Goal: Download file/media

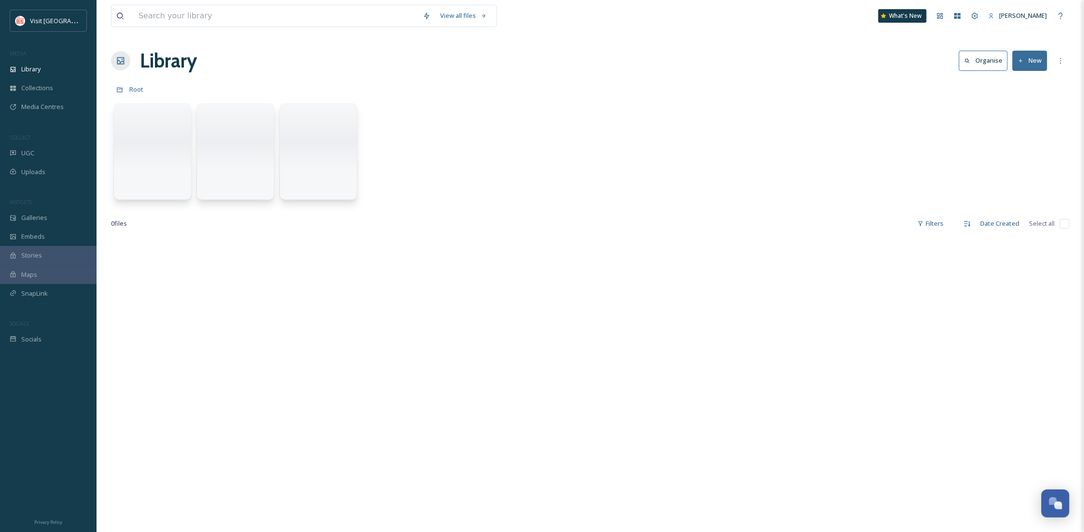
scroll to position [147, 0]
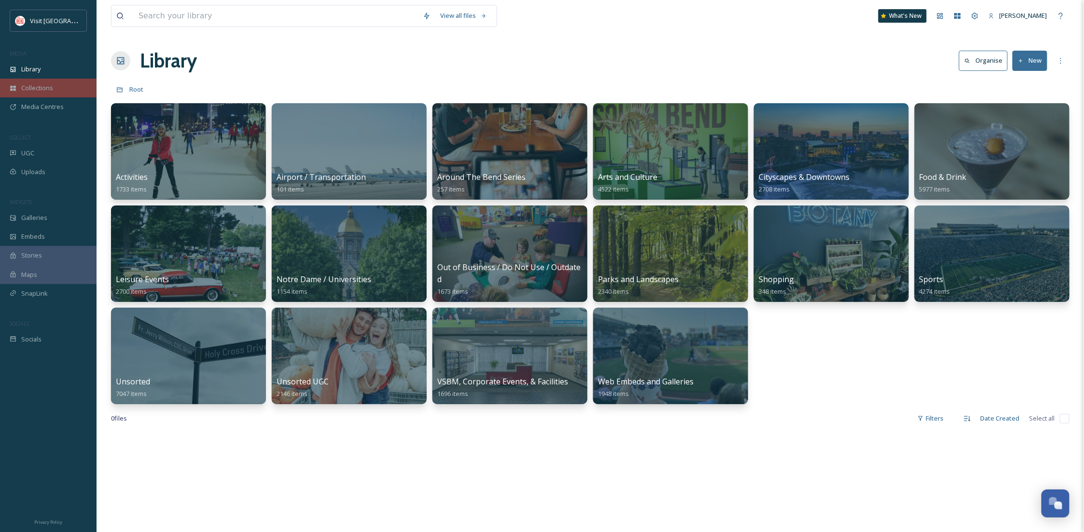
click at [23, 87] on span "Collections" at bounding box center [37, 87] width 32 height 9
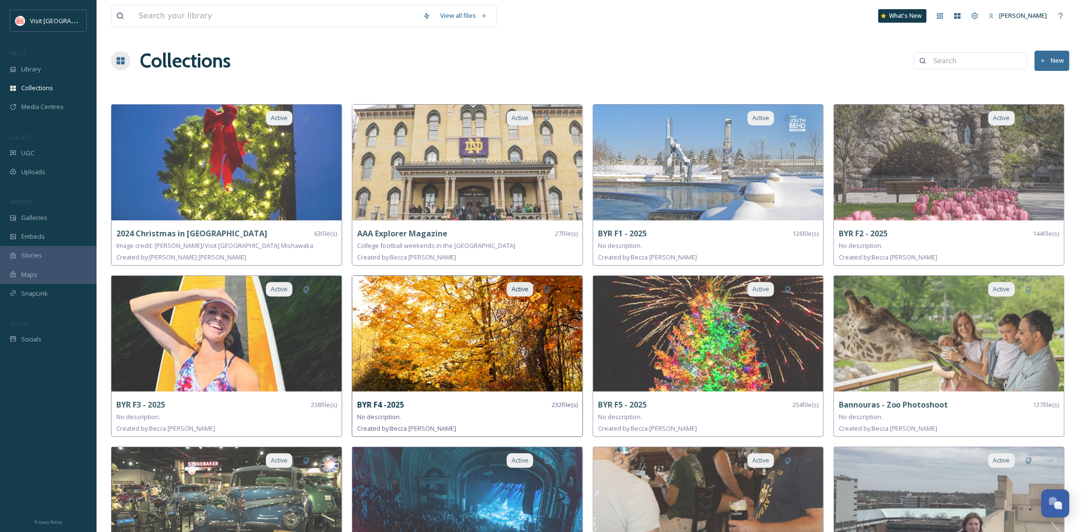
click at [398, 338] on img at bounding box center [467, 334] width 230 height 116
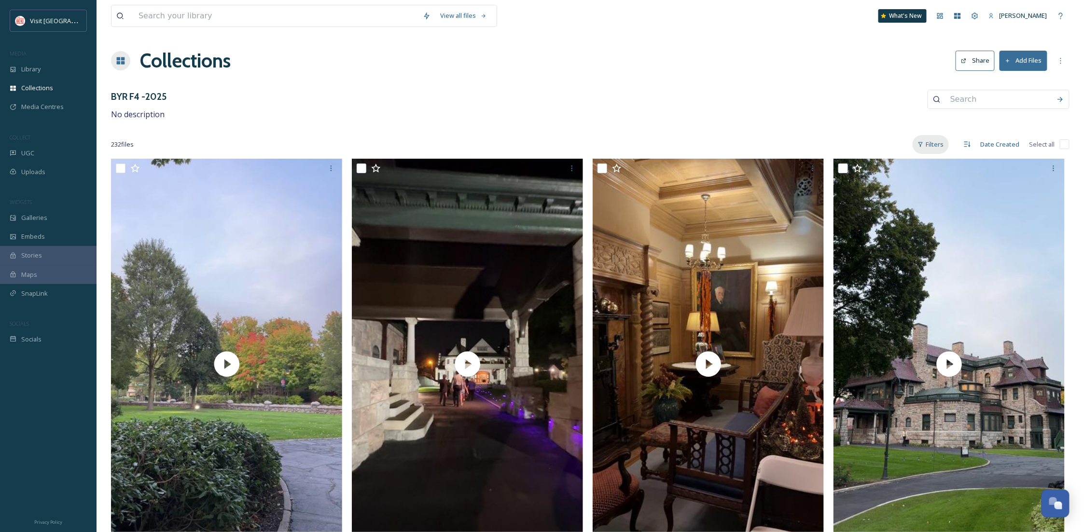
click at [918, 144] on icon at bounding box center [920, 144] width 6 height 6
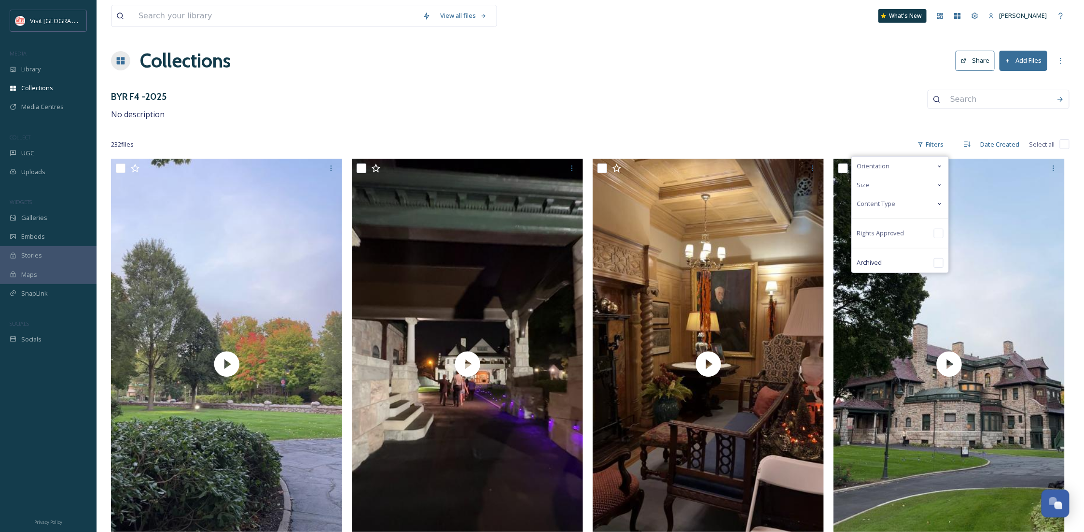
click at [909, 203] on div "Content Type" at bounding box center [900, 204] width 97 height 19
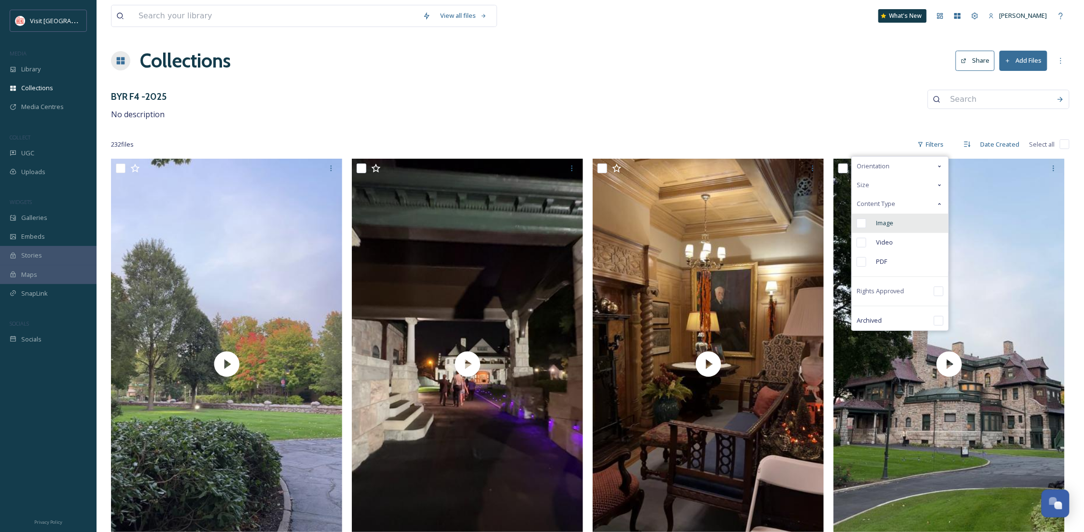
click at [899, 221] on div "Image" at bounding box center [900, 223] width 97 height 19
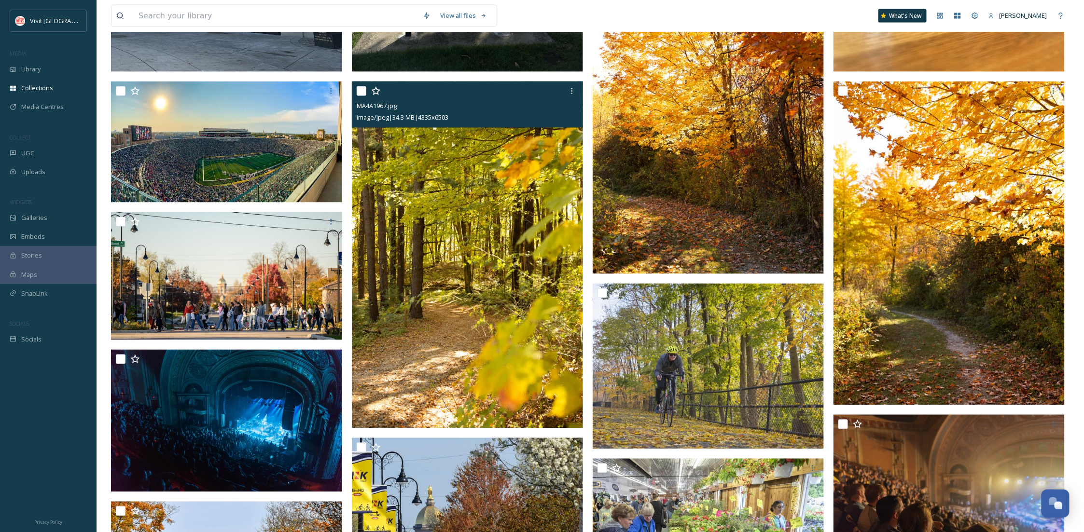
scroll to position [686, 0]
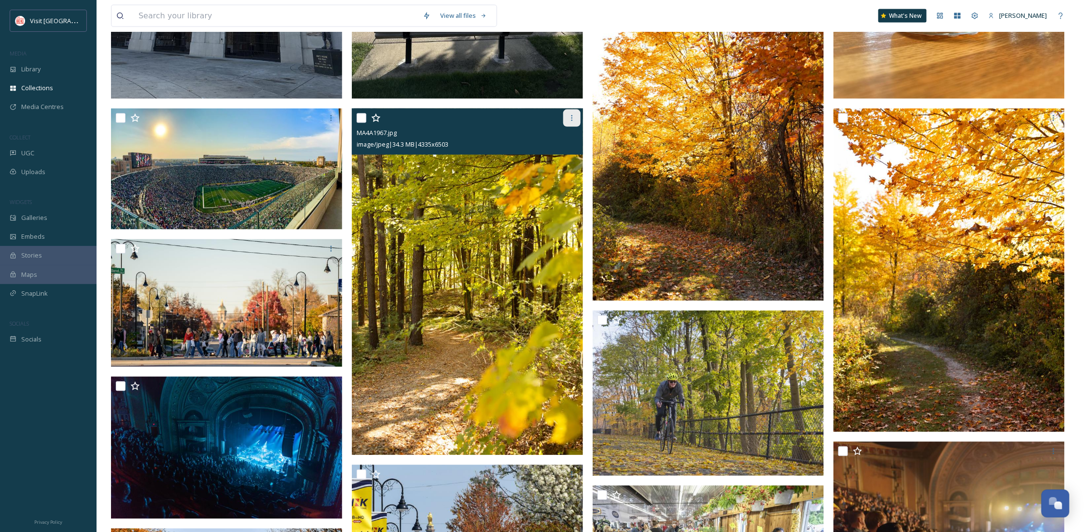
click at [575, 114] on icon at bounding box center [572, 118] width 8 height 8
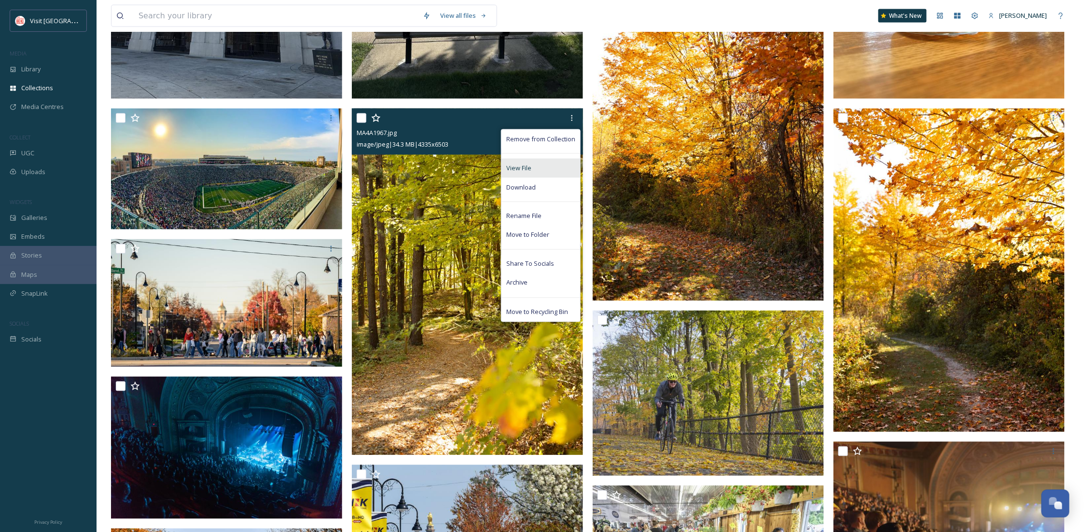
click at [551, 177] on div "View File" at bounding box center [540, 168] width 79 height 19
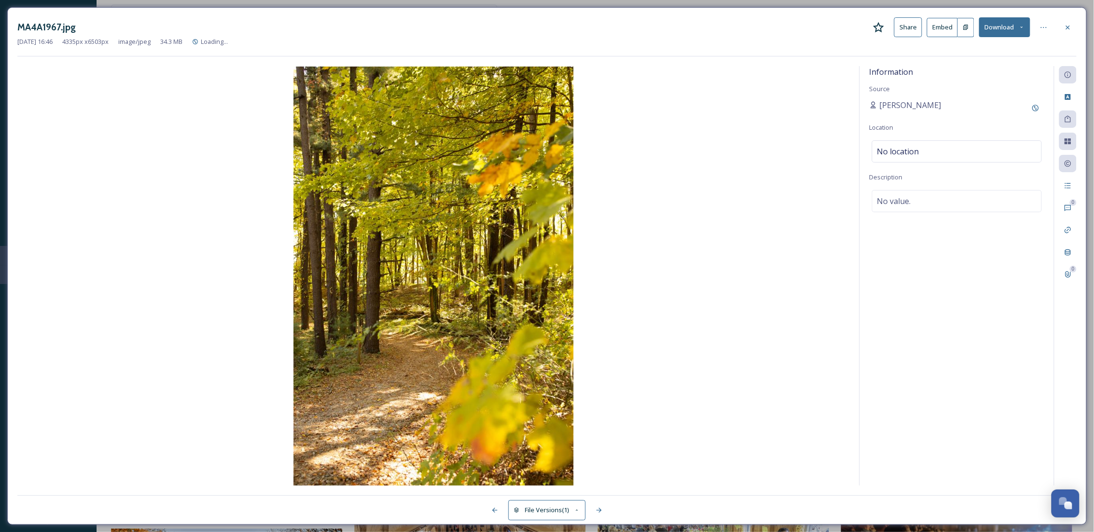
click at [1000, 21] on button "Download" at bounding box center [1004, 27] width 51 height 20
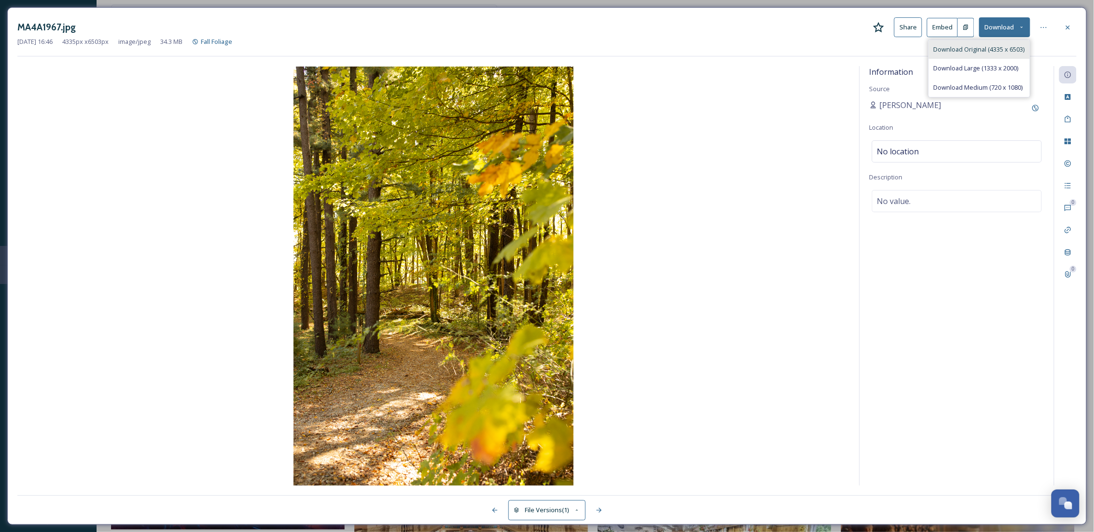
click at [986, 57] on div "Download Original (4335 x 6503)" at bounding box center [979, 49] width 101 height 19
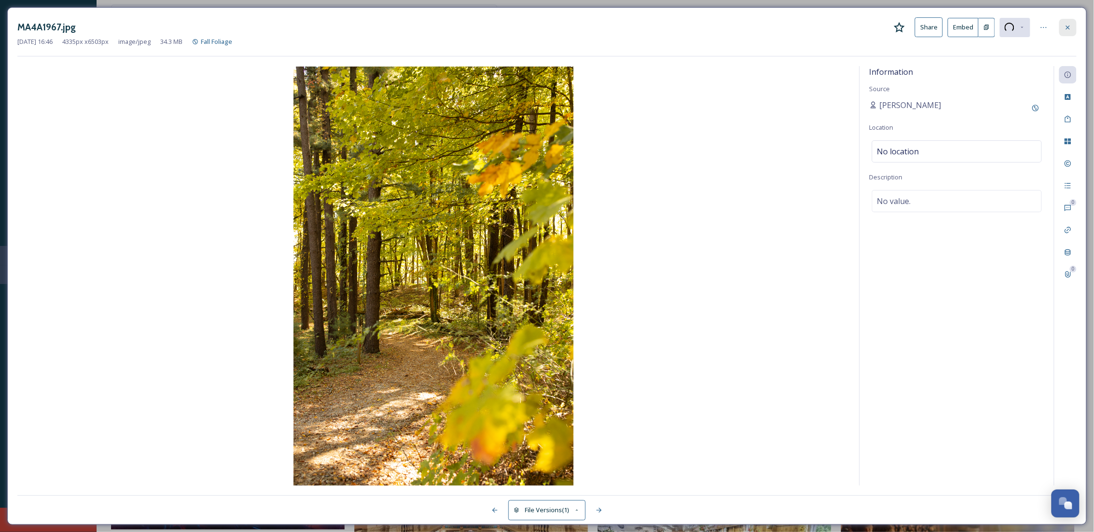
click at [1064, 29] on icon at bounding box center [1068, 28] width 8 height 8
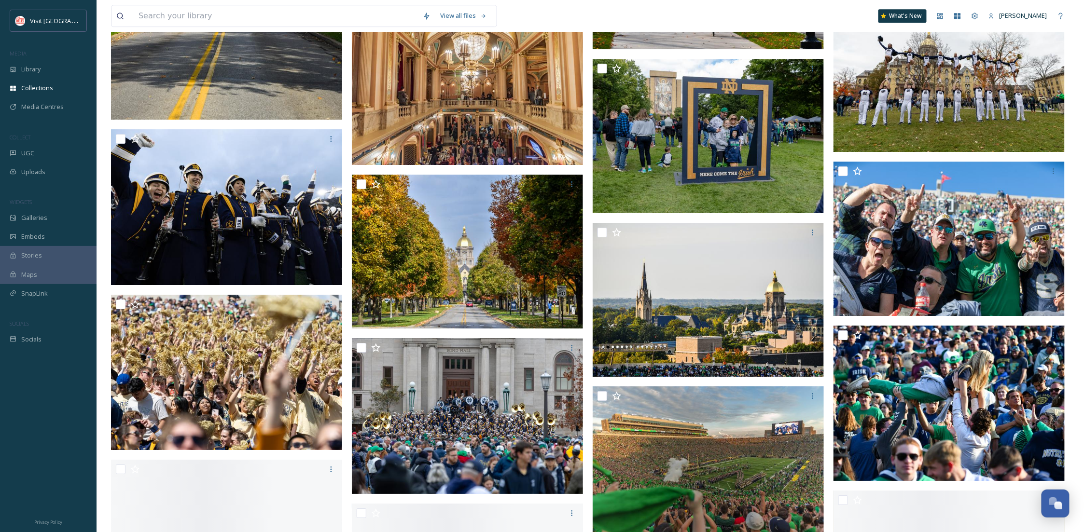
scroll to position [1458, 0]
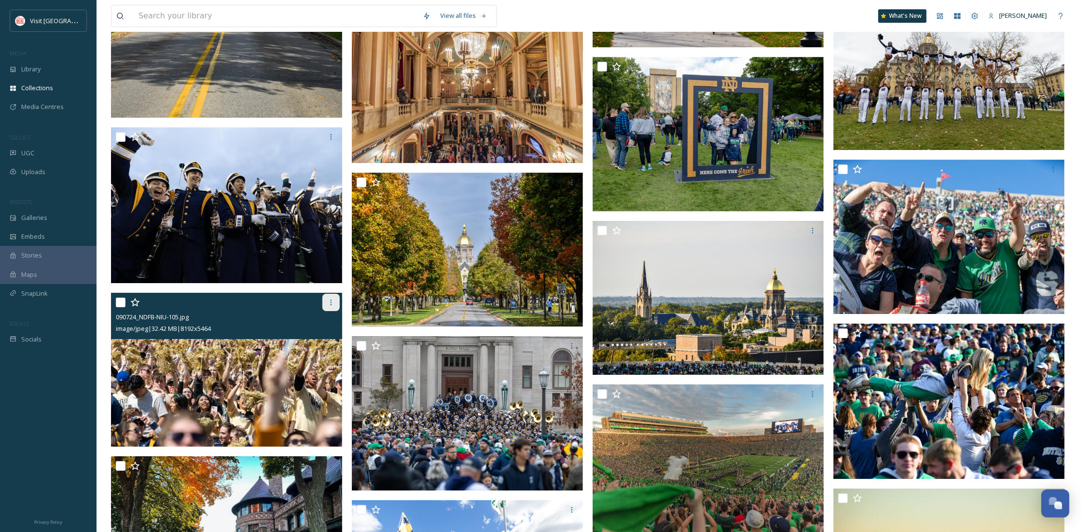
click at [334, 301] on icon at bounding box center [331, 303] width 8 height 8
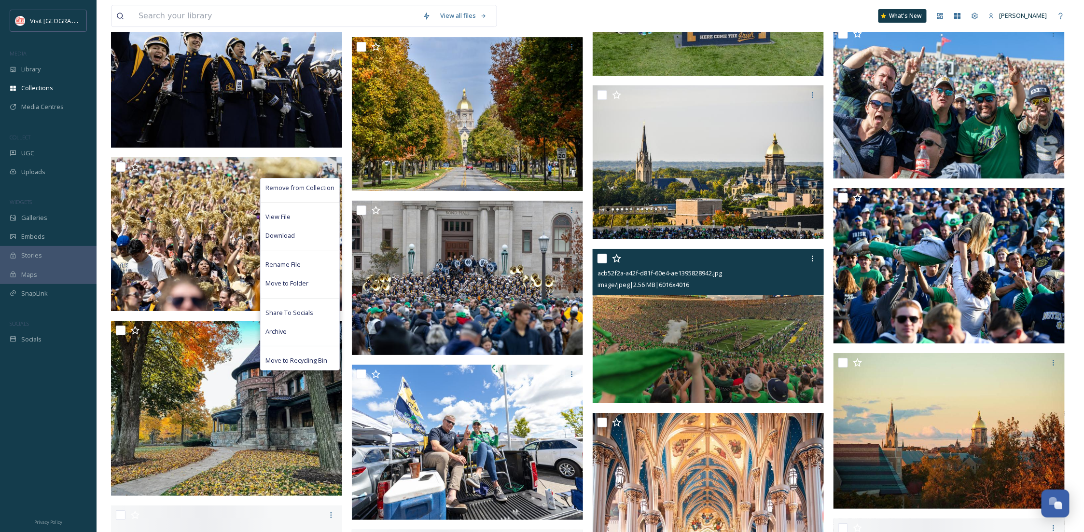
scroll to position [1630, 0]
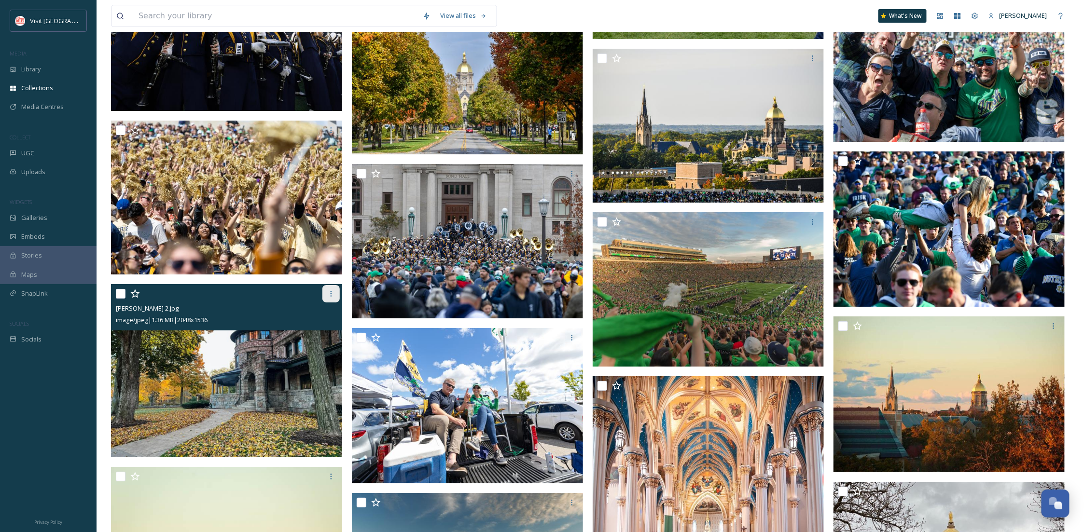
click at [335, 291] on div at bounding box center [330, 293] width 17 height 17
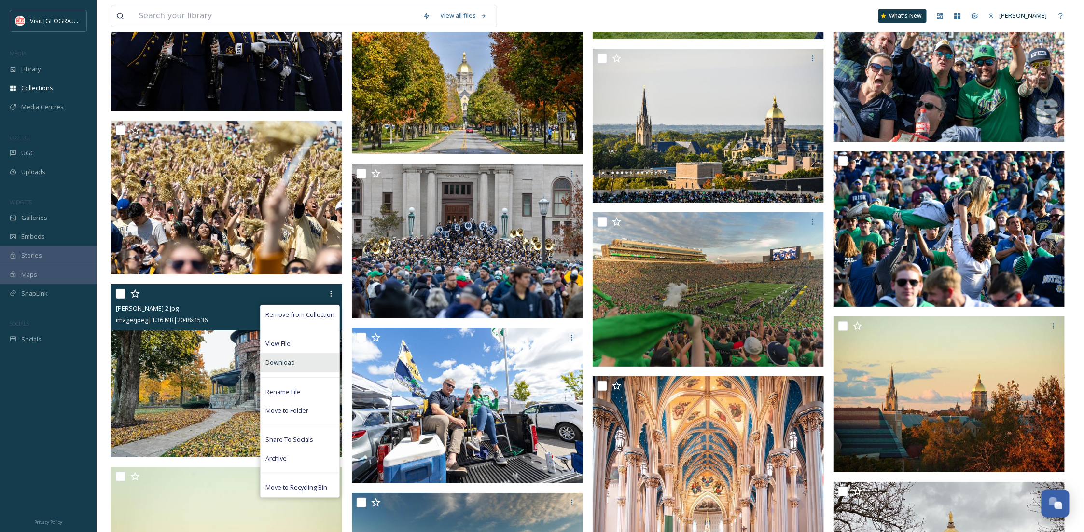
click at [286, 364] on span "Download" at bounding box center [279, 362] width 29 height 9
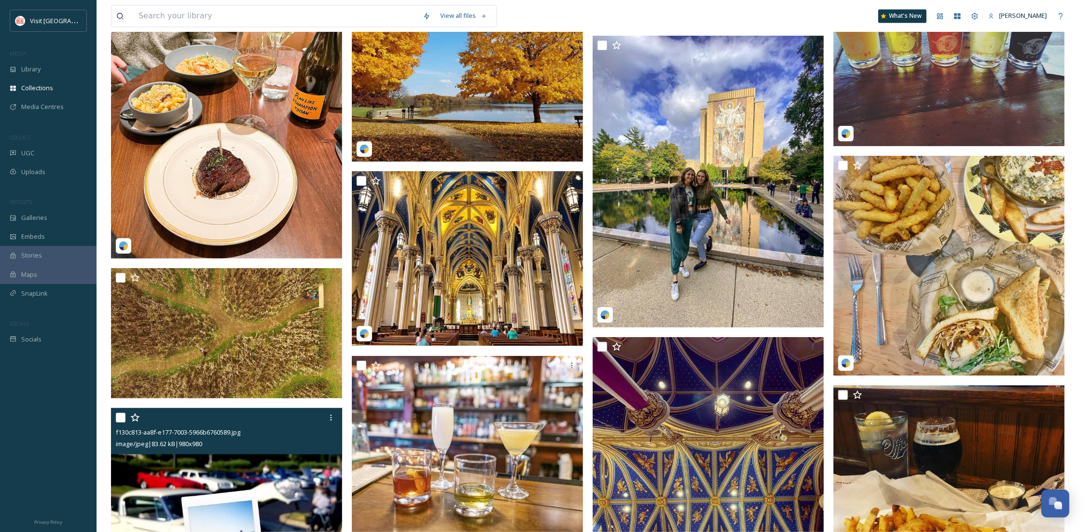
scroll to position [2831, 0]
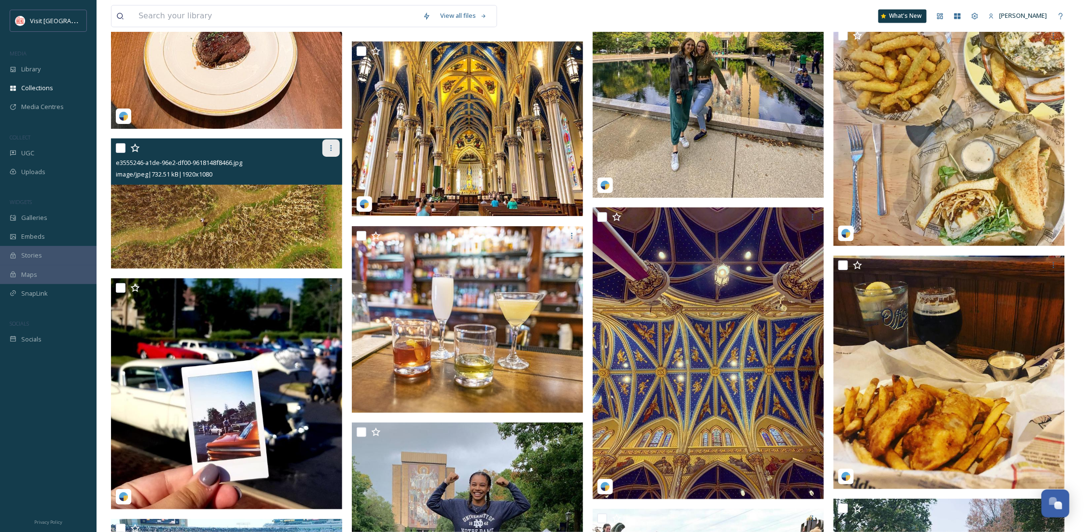
click at [330, 142] on div at bounding box center [330, 147] width 17 height 17
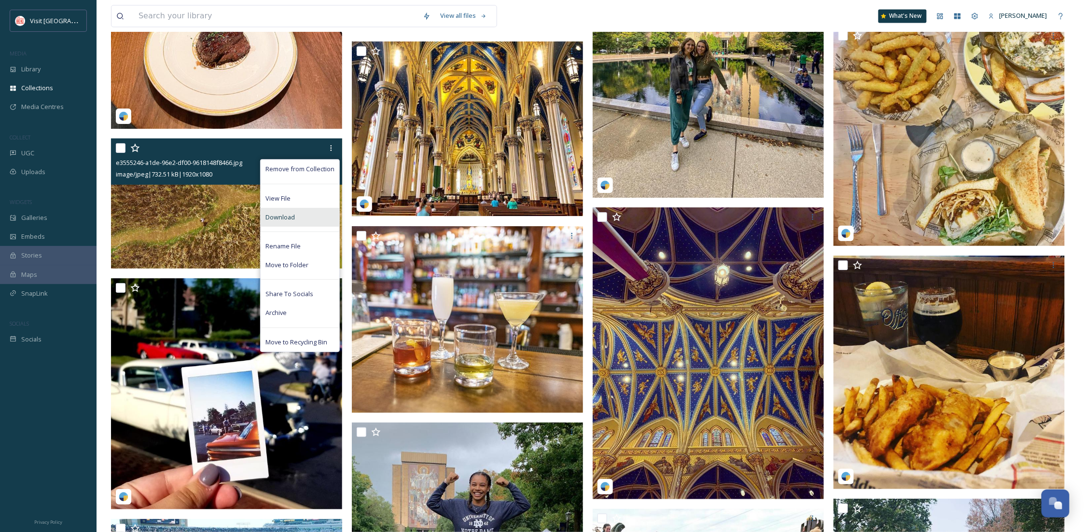
click at [306, 215] on div "Download" at bounding box center [300, 217] width 79 height 19
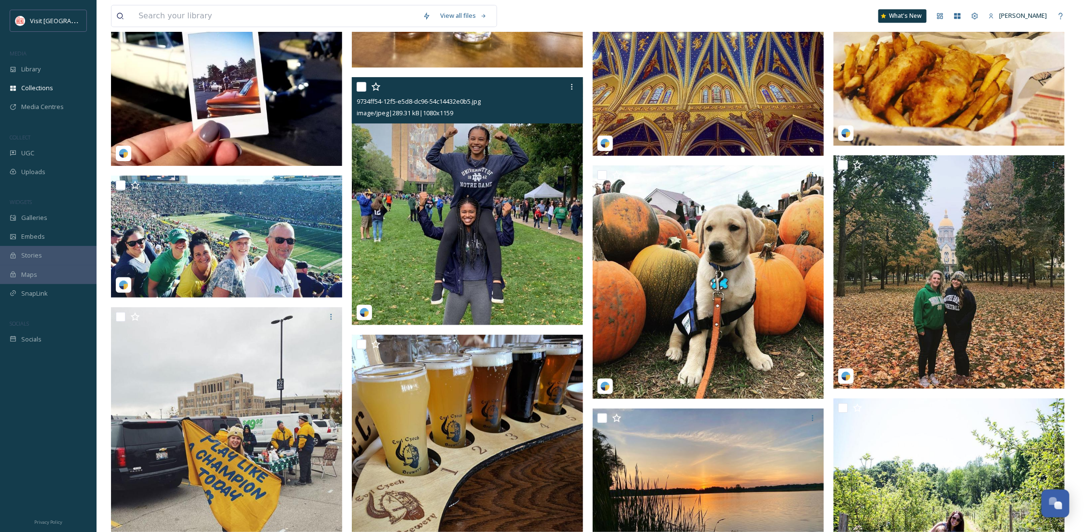
scroll to position [3346, 0]
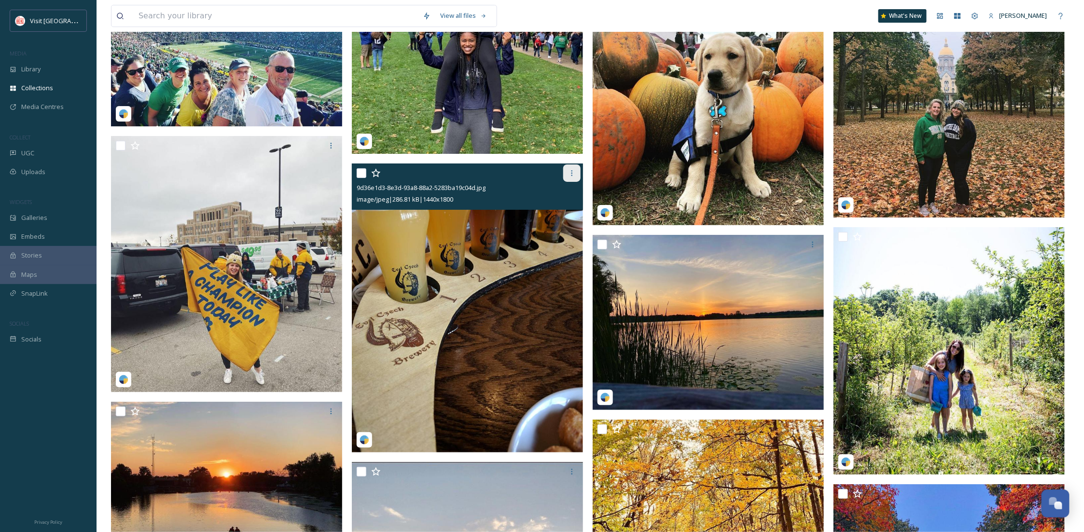
click at [568, 173] on icon at bounding box center [572, 173] width 8 height 8
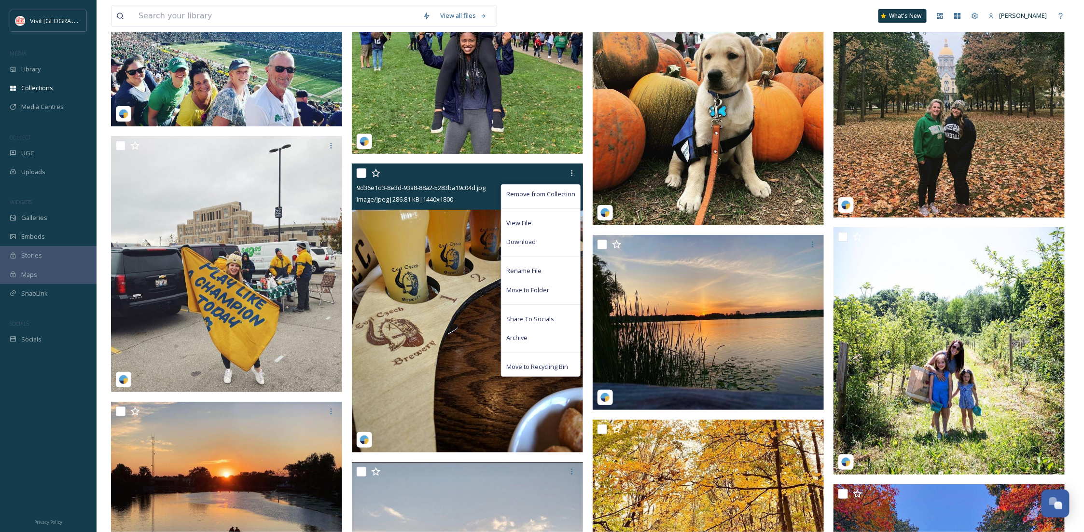
click at [546, 233] on div "Download" at bounding box center [540, 242] width 79 height 19
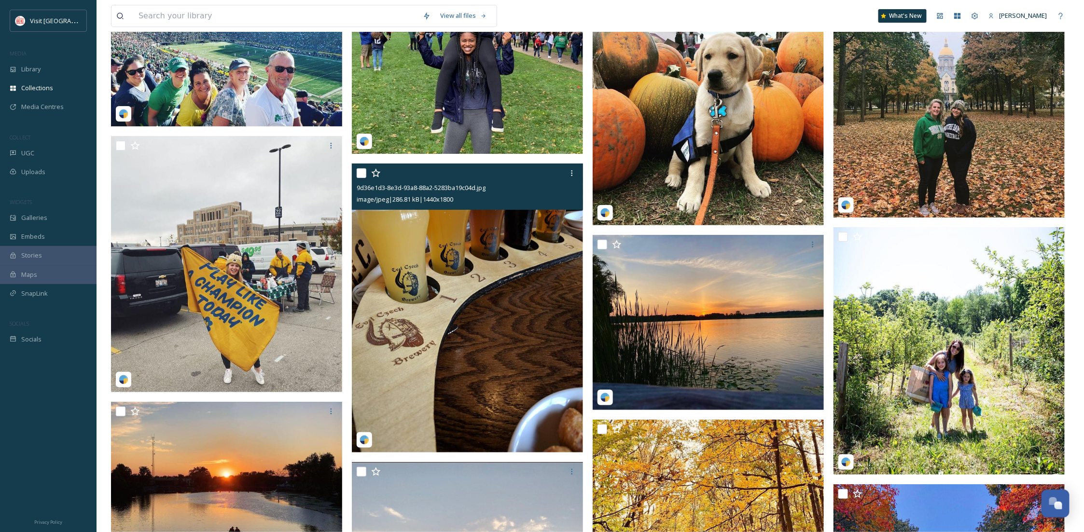
scroll to position [3603, 0]
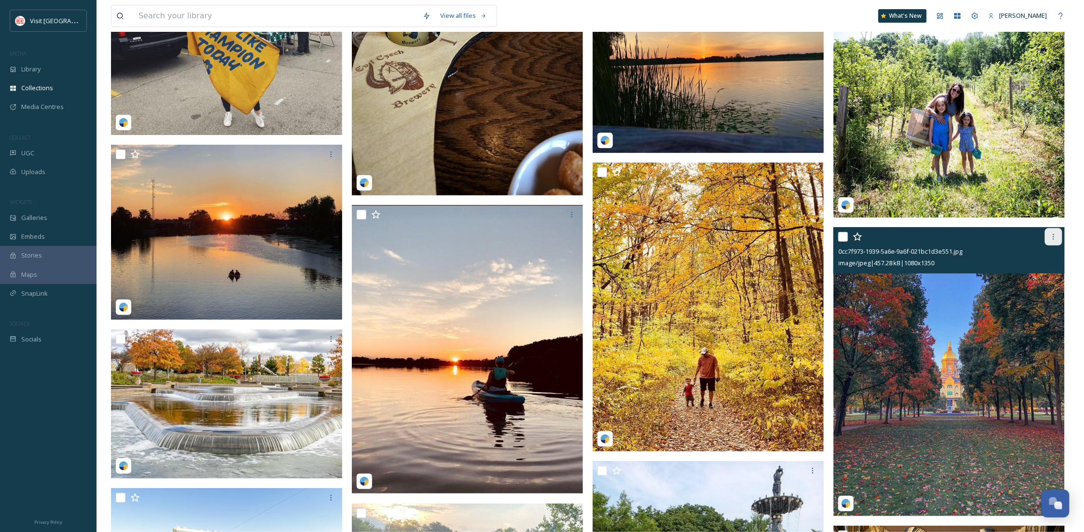
click at [1057, 236] on icon at bounding box center [1054, 237] width 8 height 8
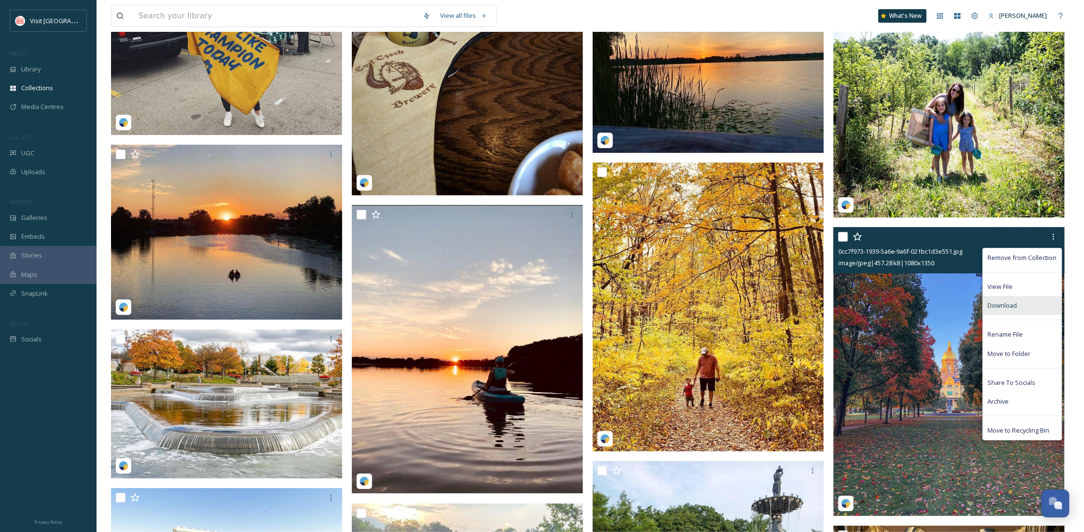
click at [1043, 303] on div "Download" at bounding box center [1022, 305] width 79 height 19
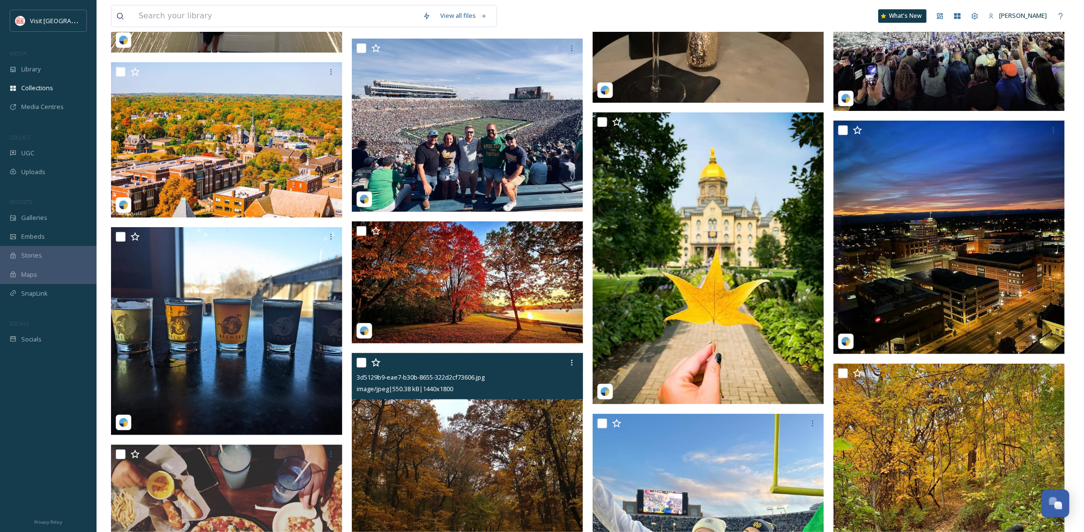
scroll to position [4633, 0]
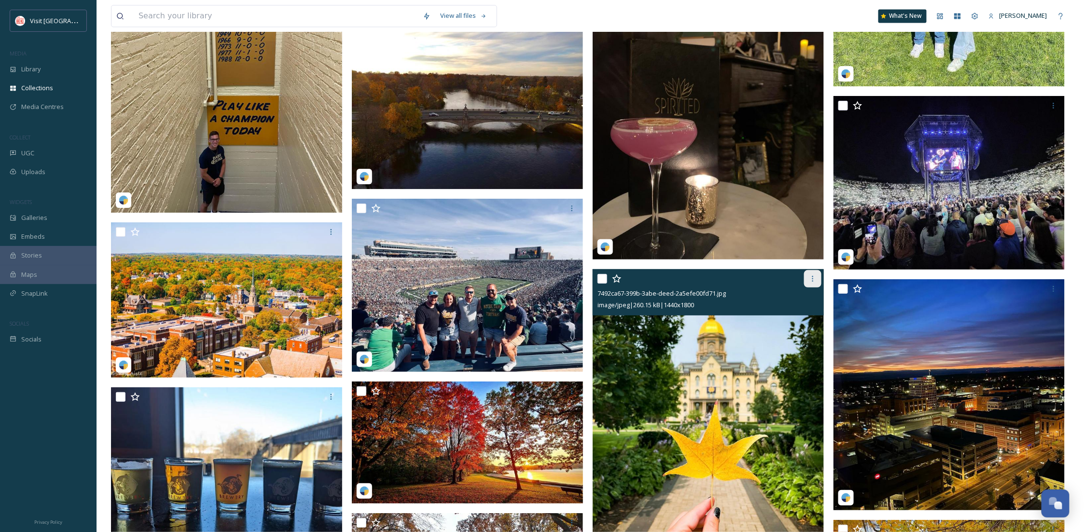
click at [809, 280] on icon at bounding box center [813, 279] width 8 height 8
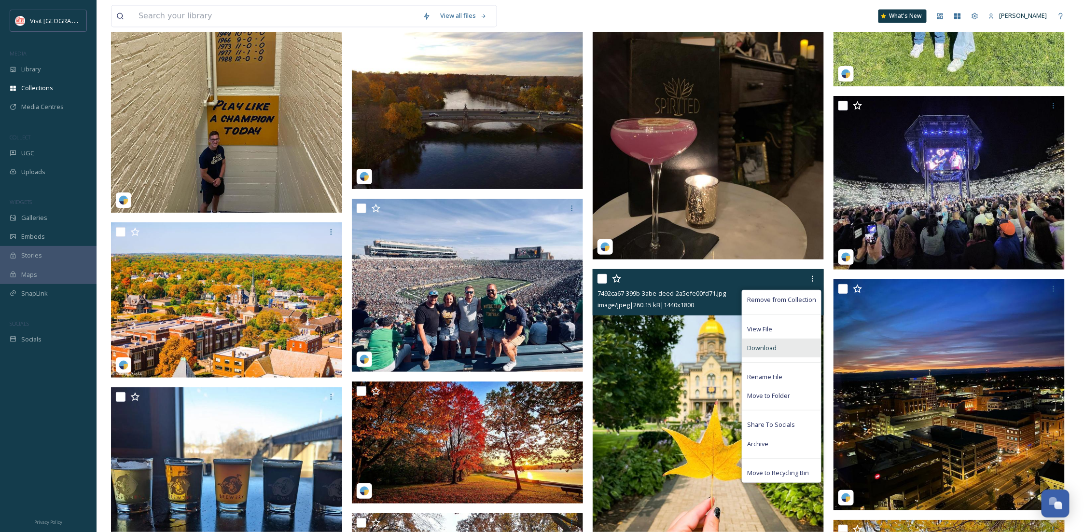
click at [782, 345] on div "Download" at bounding box center [781, 348] width 79 height 19
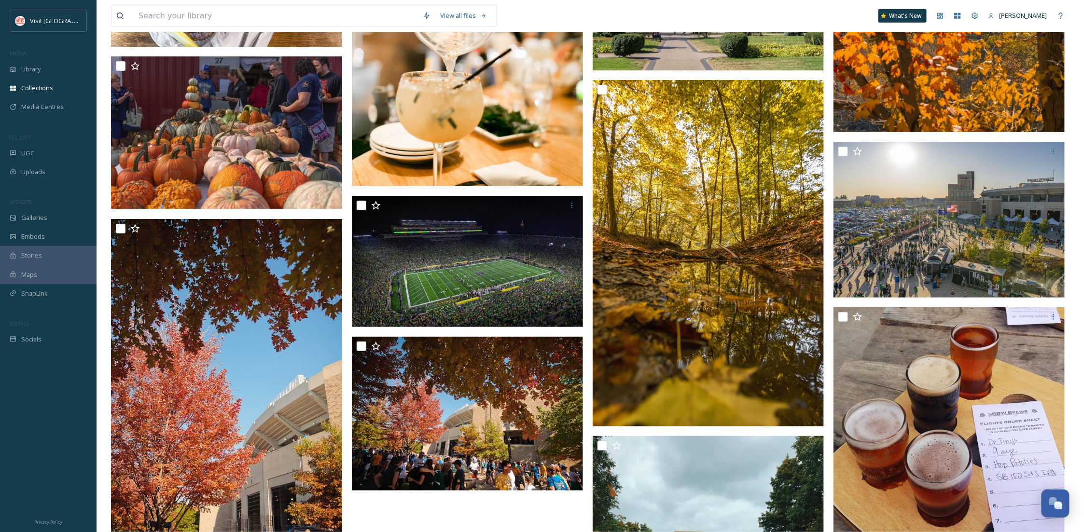
scroll to position [7466, 0]
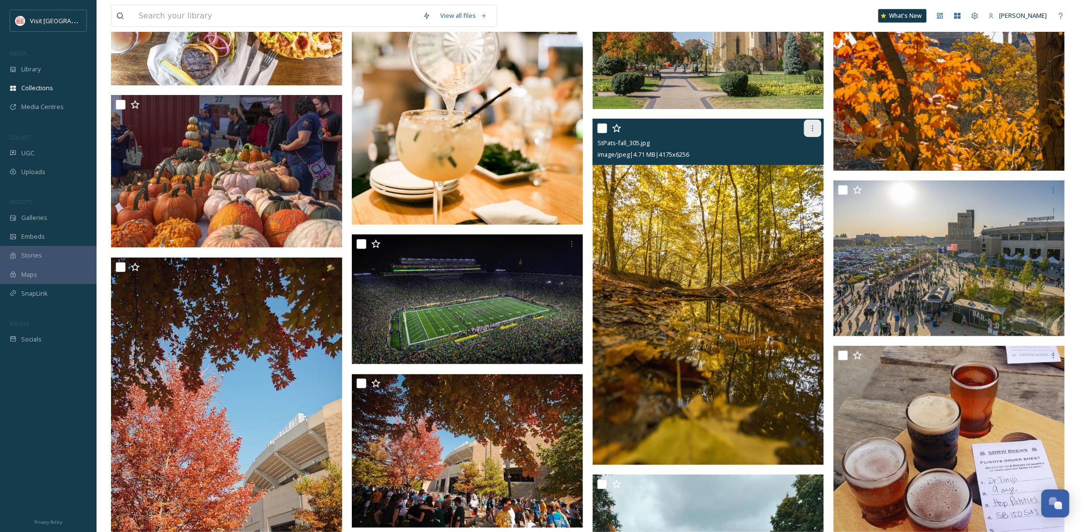
click at [808, 133] on div at bounding box center [812, 128] width 17 height 17
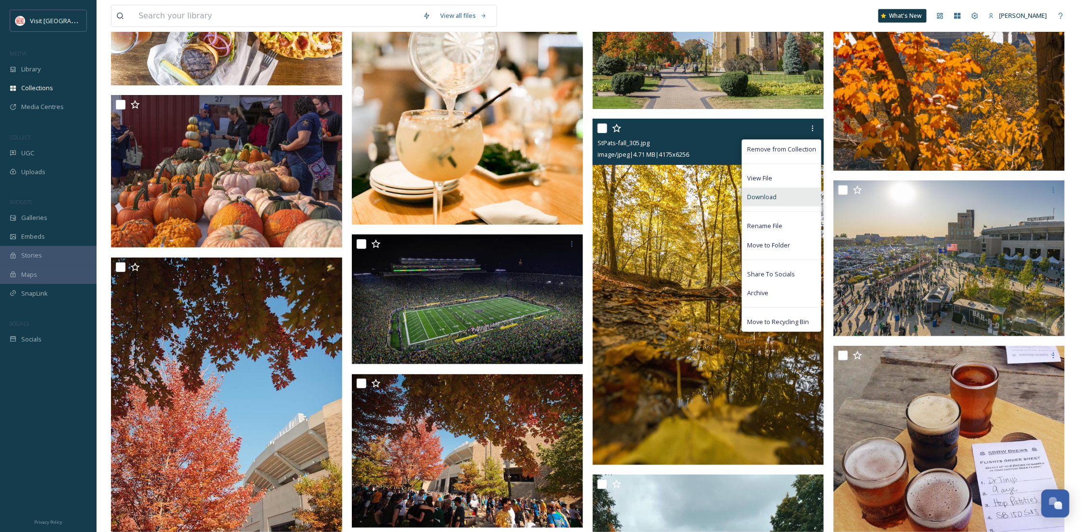
click at [776, 196] on span "Download" at bounding box center [761, 197] width 29 height 9
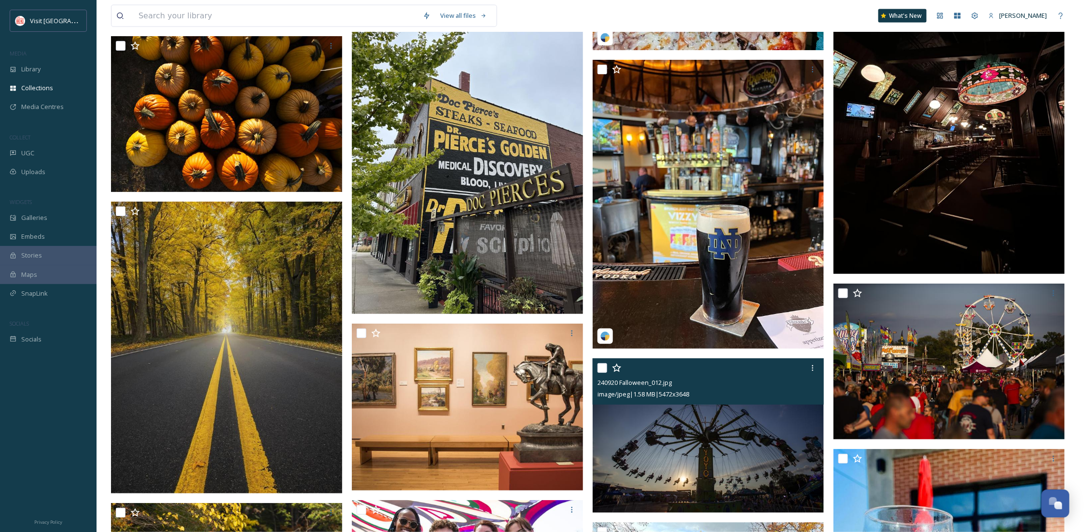
scroll to position [6007, 0]
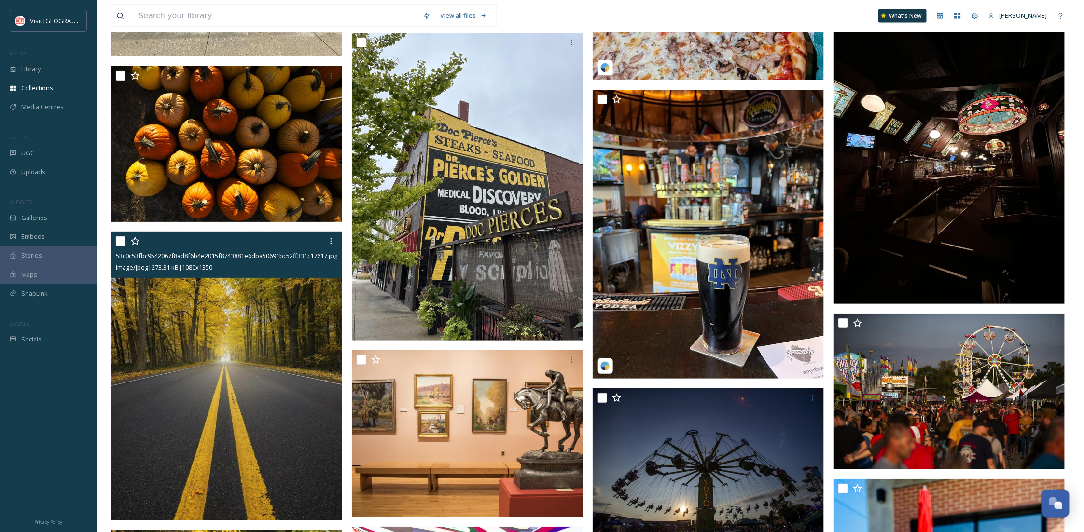
click at [216, 328] on img at bounding box center [226, 376] width 231 height 289
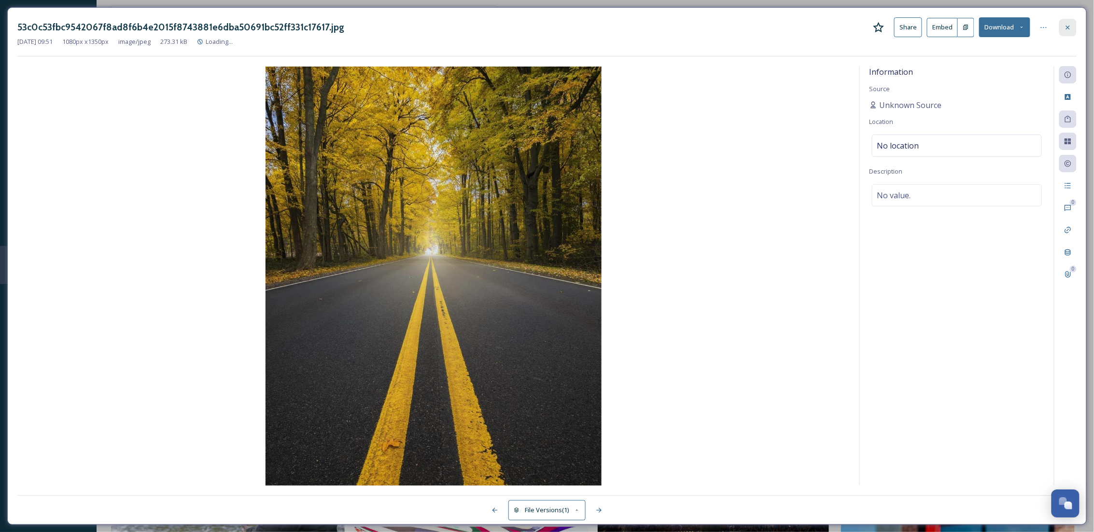
click at [1069, 21] on div at bounding box center [1067, 27] width 17 height 17
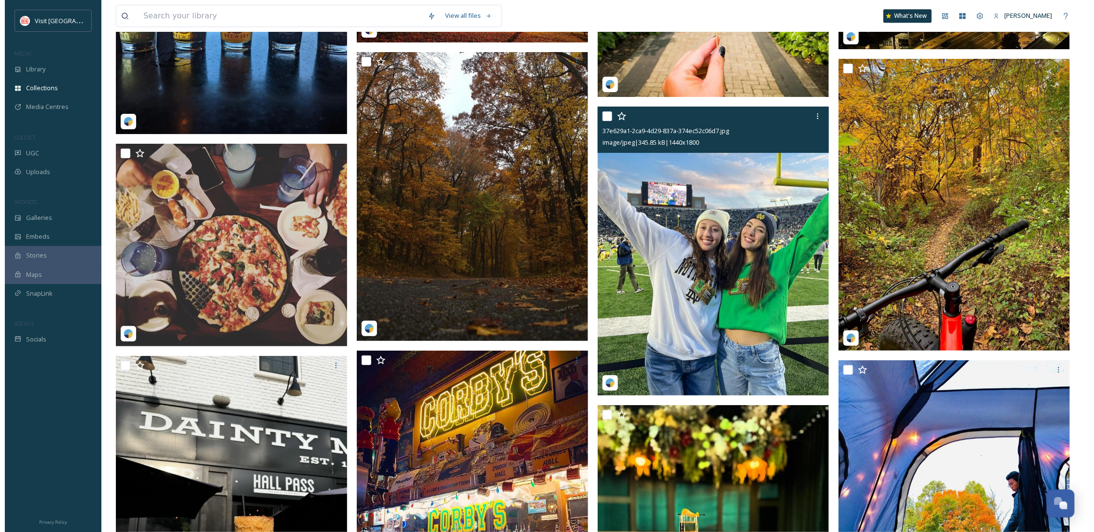
scroll to position [5149, 0]
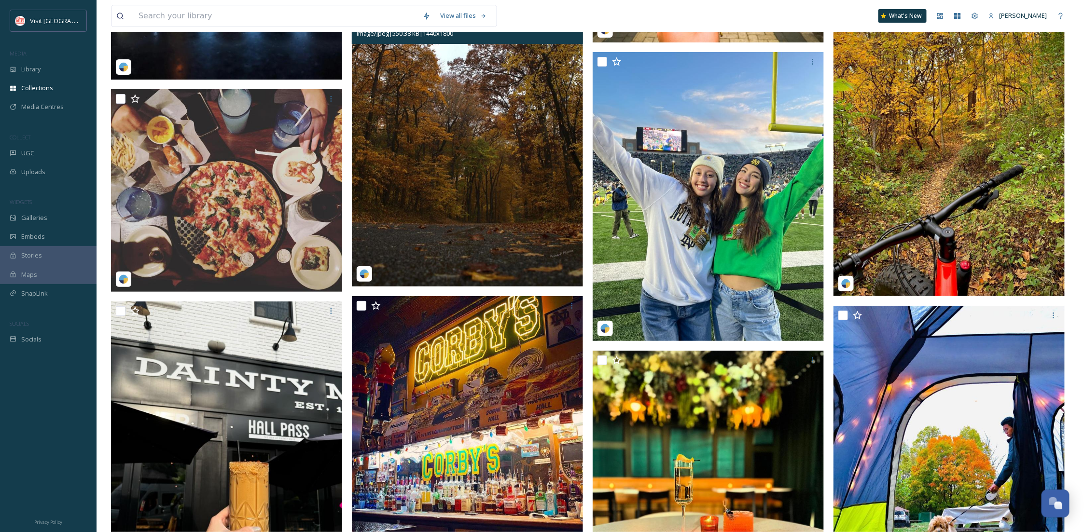
click at [460, 217] on img at bounding box center [467, 142] width 231 height 289
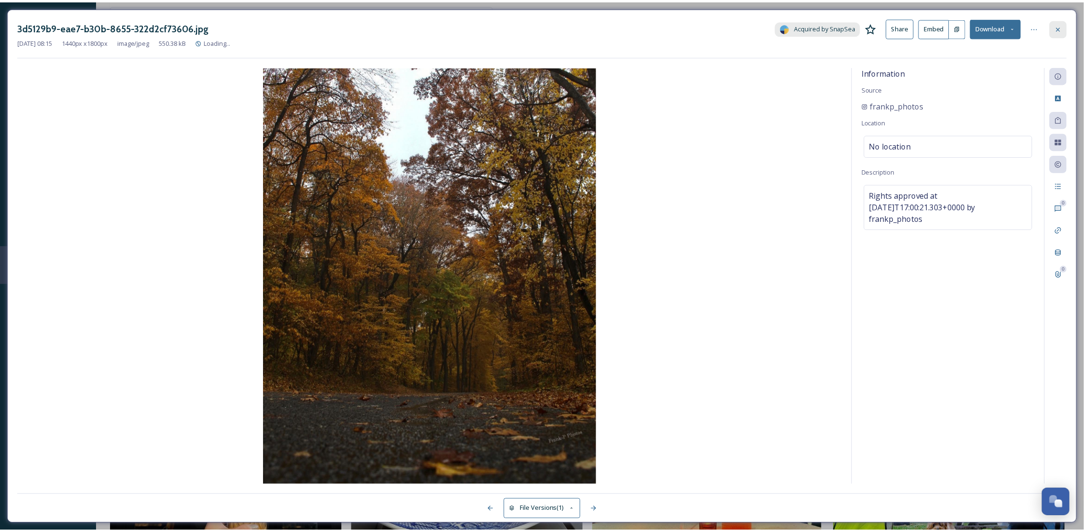
scroll to position [5168, 0]
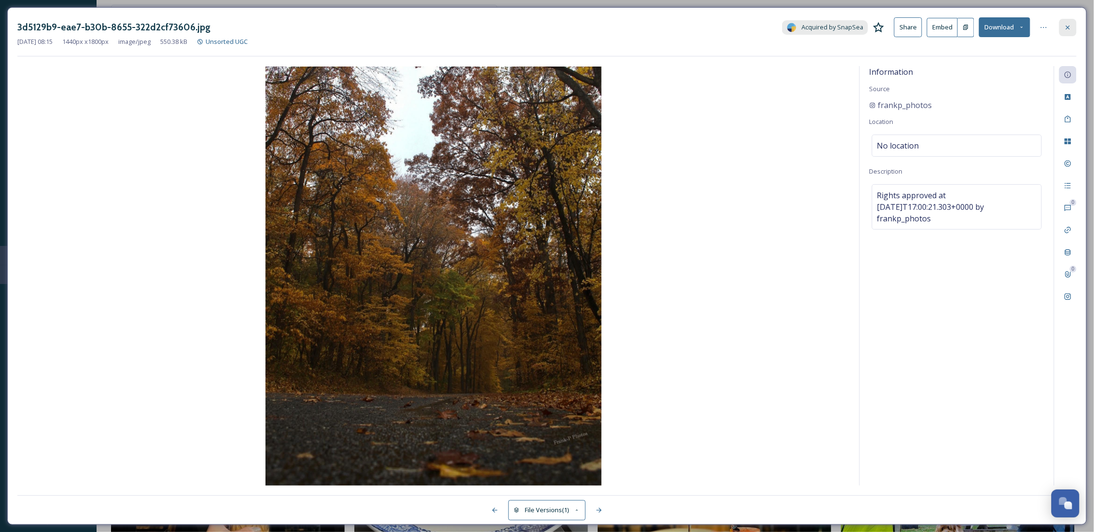
click at [1070, 33] on div at bounding box center [1067, 27] width 17 height 17
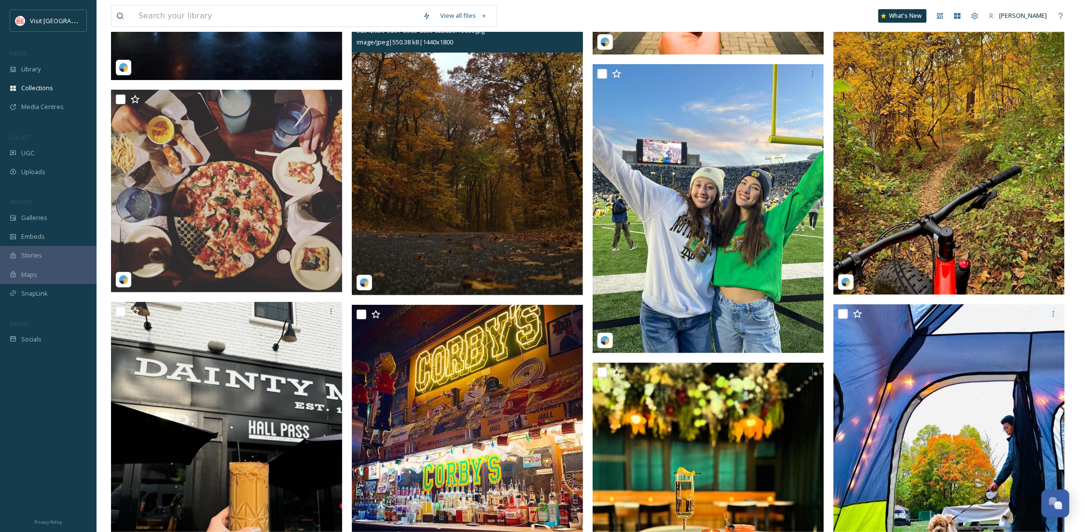
click at [460, 212] on img at bounding box center [467, 150] width 231 height 289
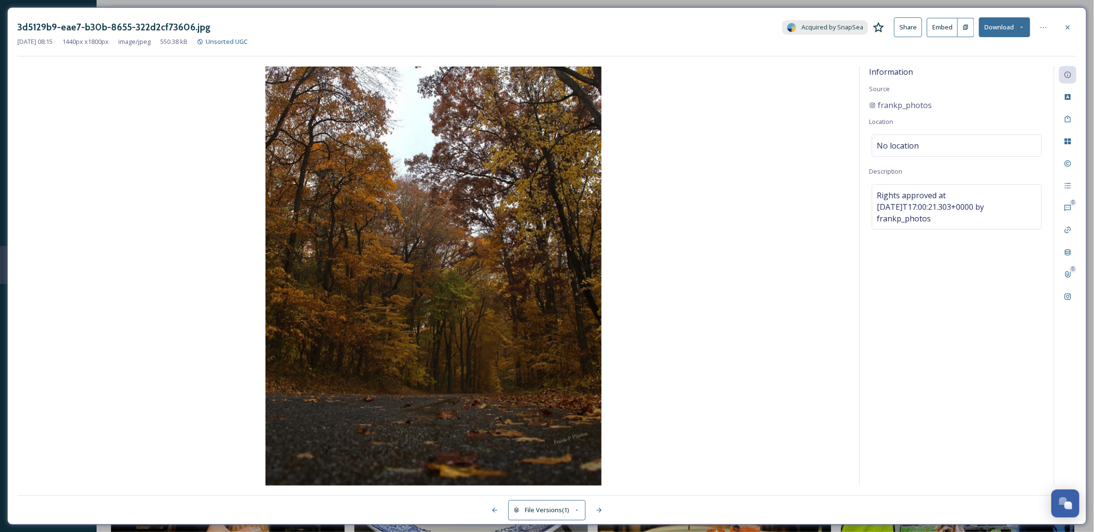
click at [1009, 22] on button "Download" at bounding box center [1004, 27] width 51 height 20
click at [997, 46] on span "Download Original (1440 x 1800)" at bounding box center [978, 49] width 91 height 9
click at [1068, 28] on icon at bounding box center [1068, 27] width 4 height 4
